Goal: Task Accomplishment & Management: Complete application form

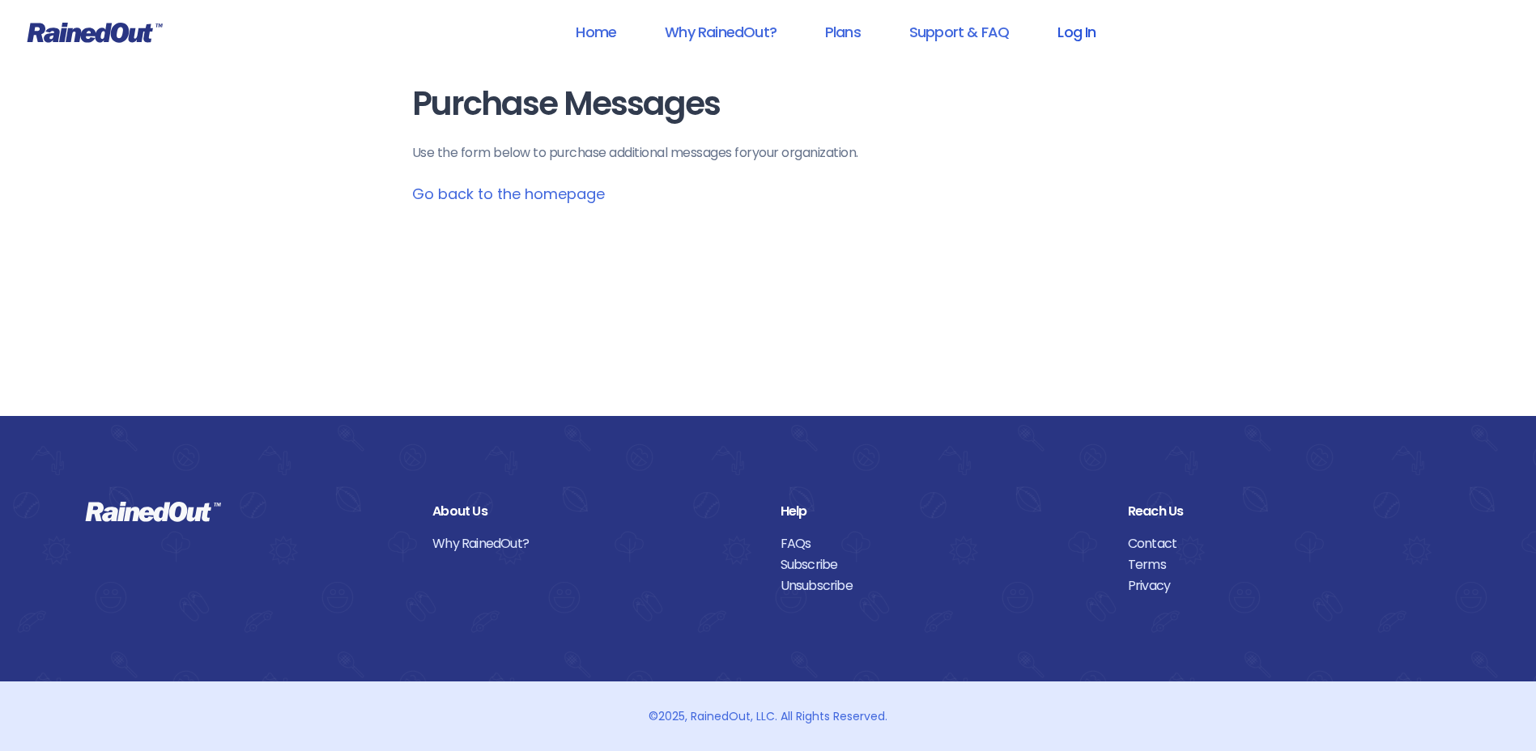
click at [1058, 28] on link "Log In" at bounding box center [1076, 32] width 80 height 36
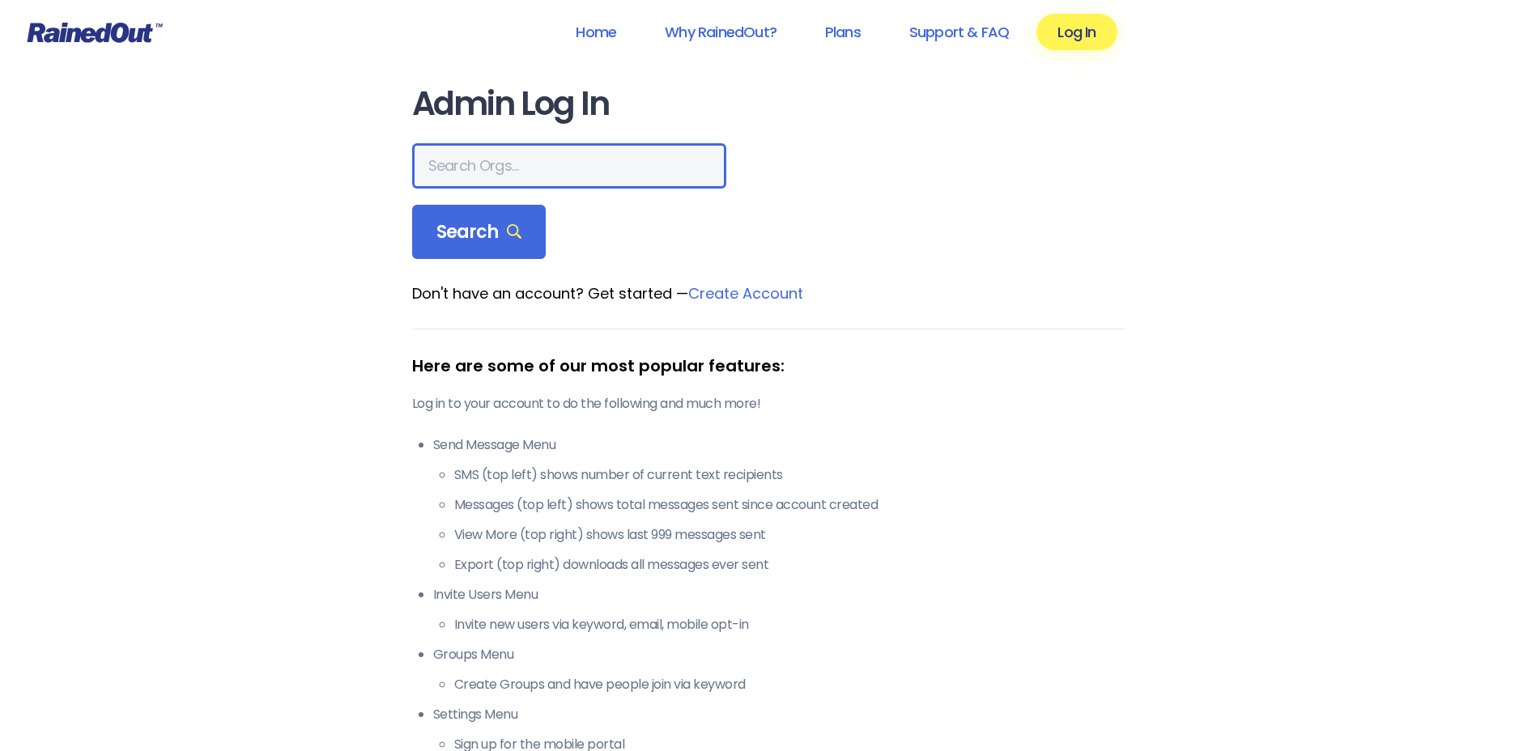
click at [605, 152] on input "text" at bounding box center [569, 165] width 314 height 45
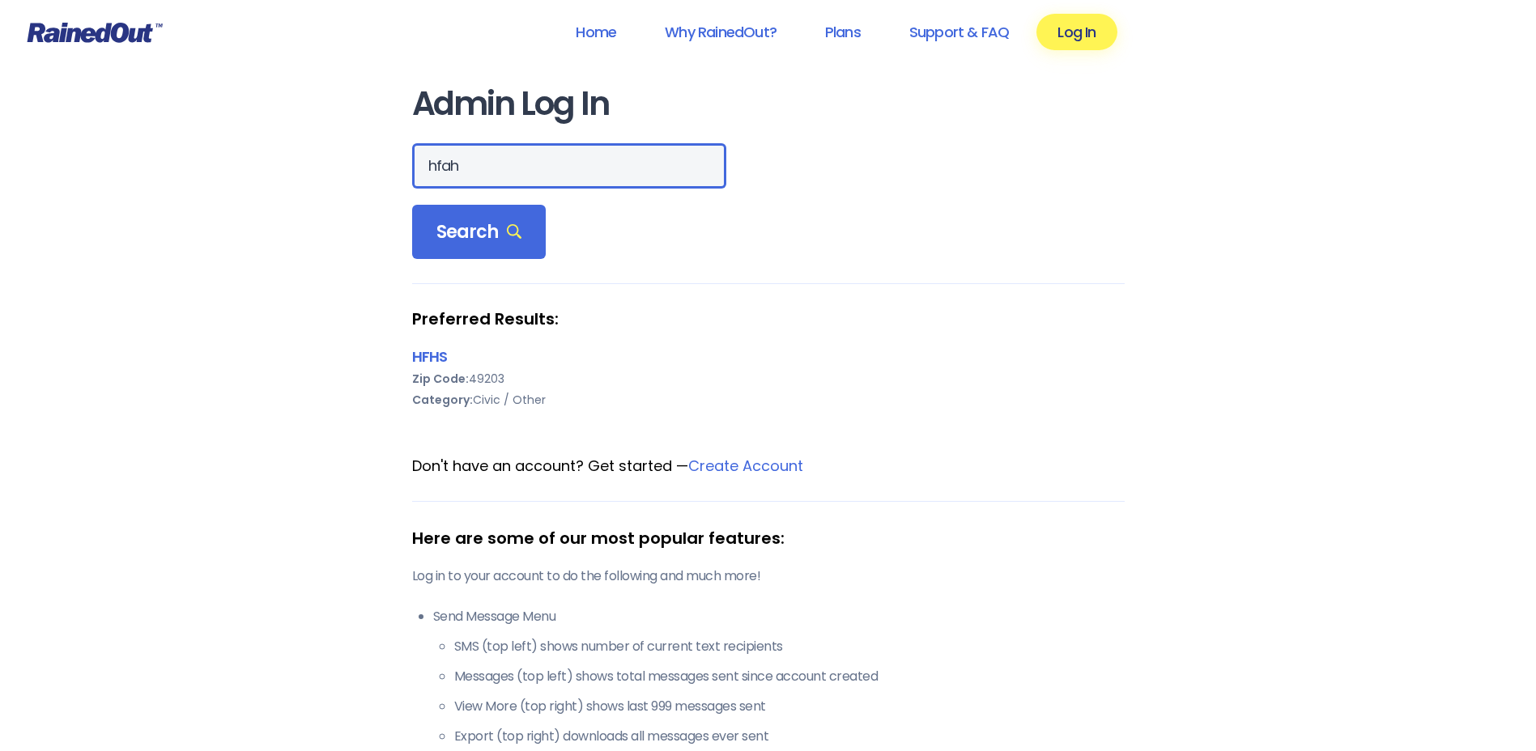
type input "hfah"
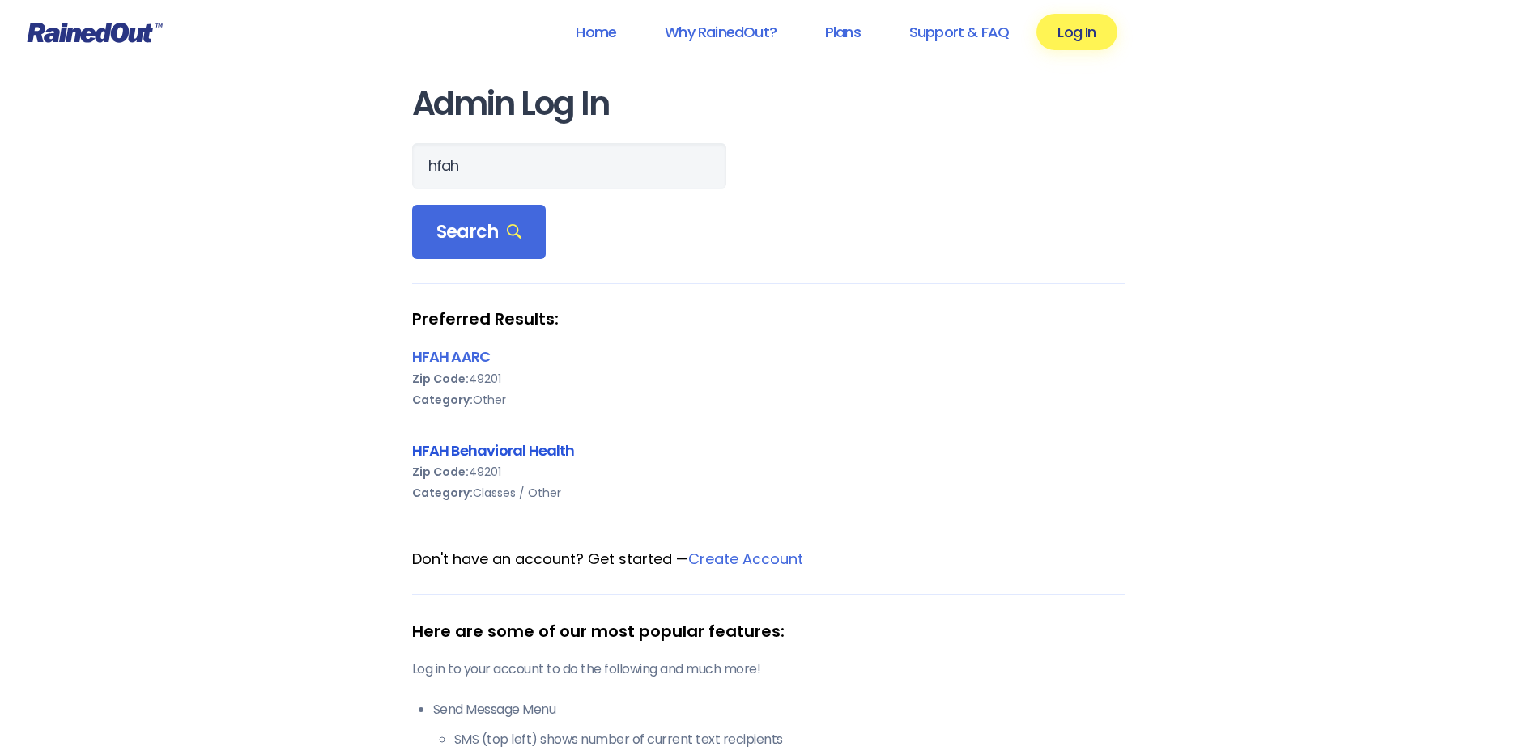
click at [477, 445] on link "HFAH Behavioral Health" at bounding box center [493, 450] width 163 height 20
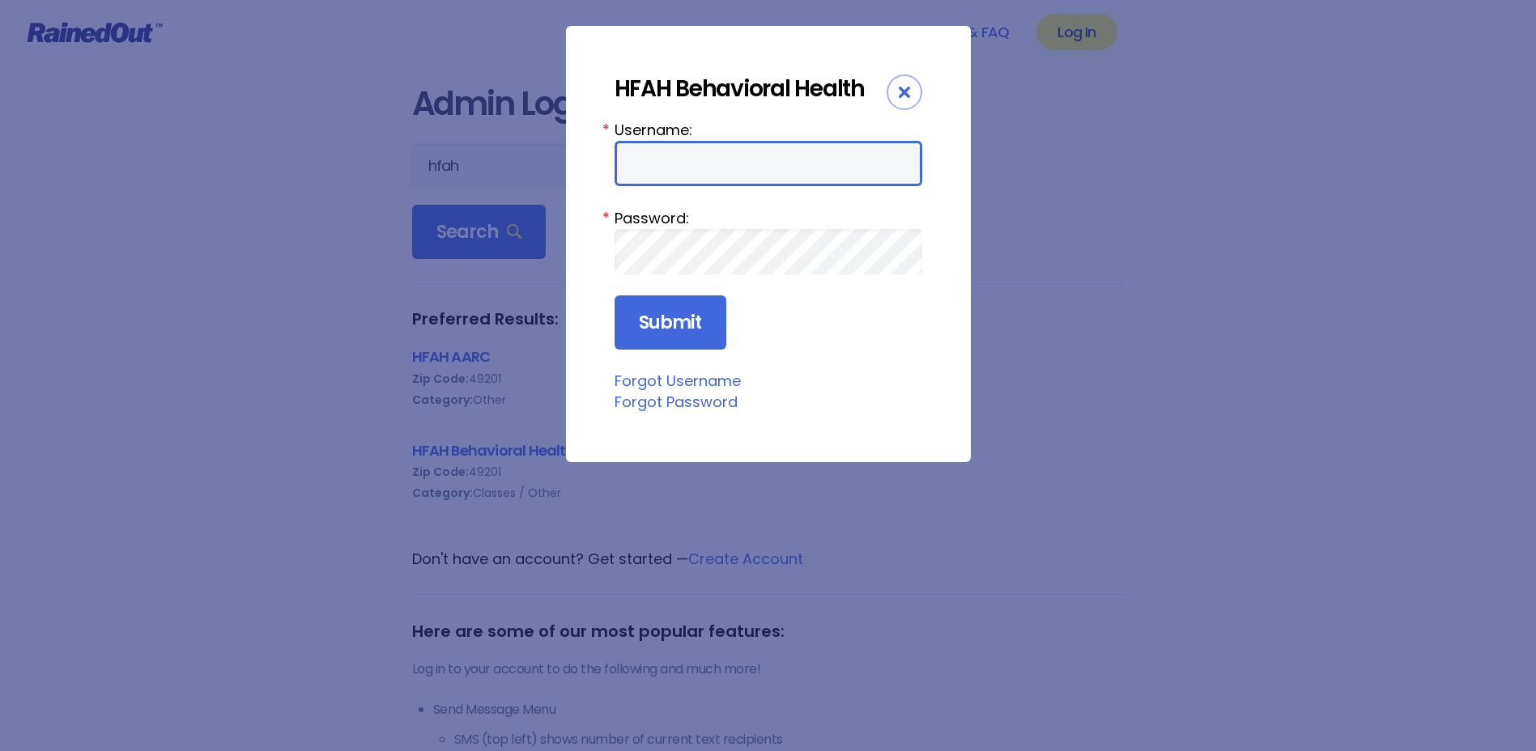
click at [634, 182] on input "Username:" at bounding box center [768, 163] width 308 height 45
type input "ChargeNurse"
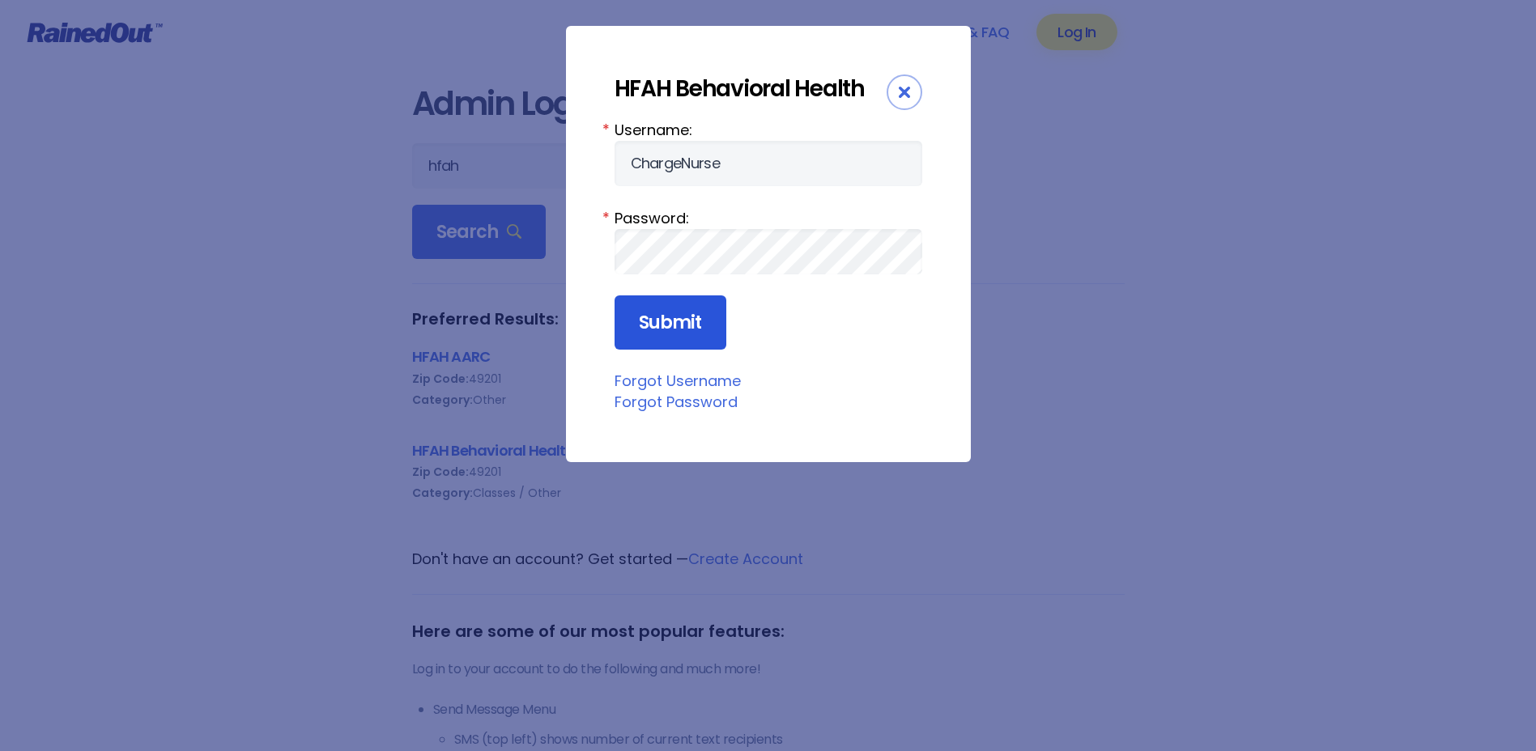
click at [685, 318] on input "Submit" at bounding box center [670, 322] width 112 height 55
